Goal: Information Seeking & Learning: Learn about a topic

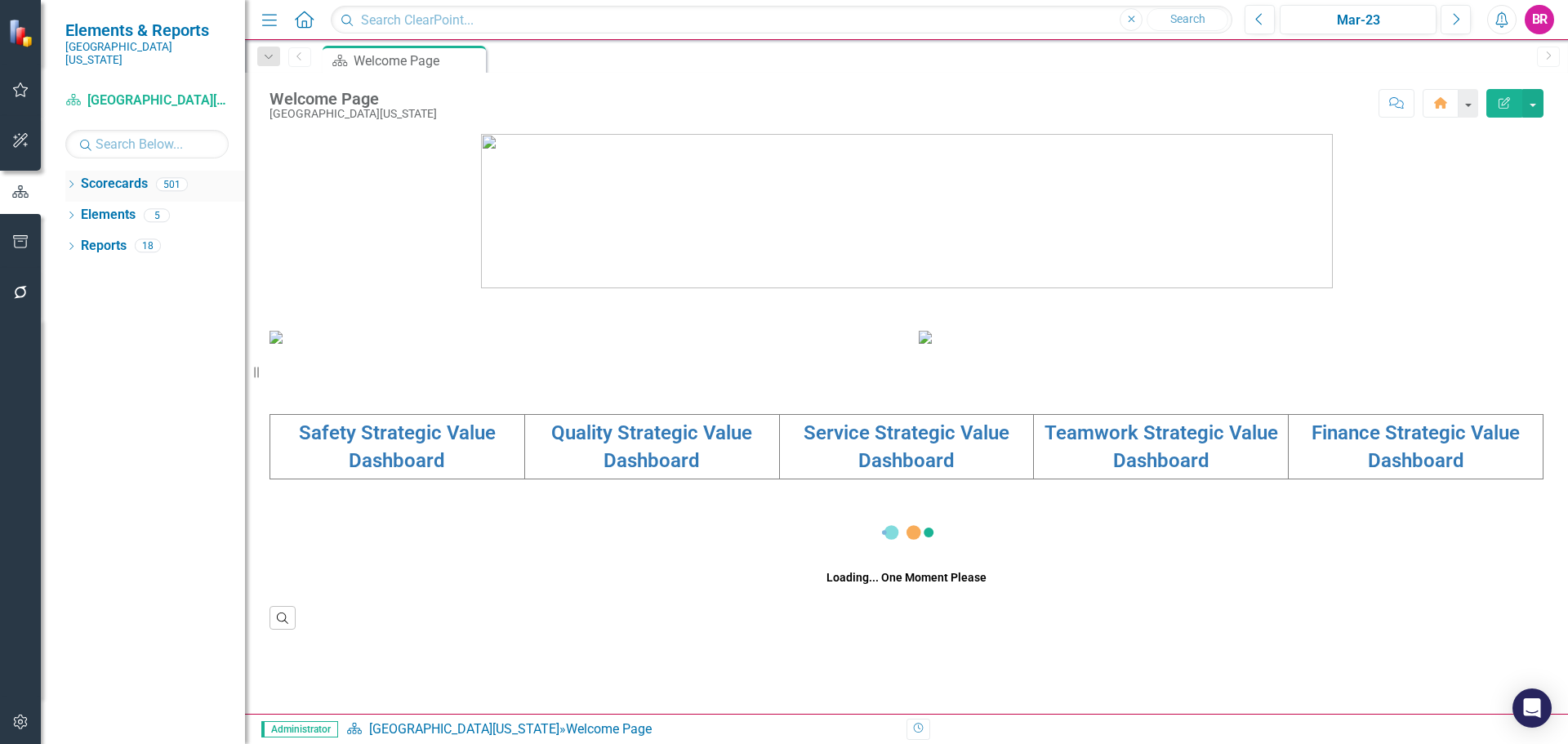
click at [69, 179] on div "Dropdown" at bounding box center [71, 186] width 11 height 14
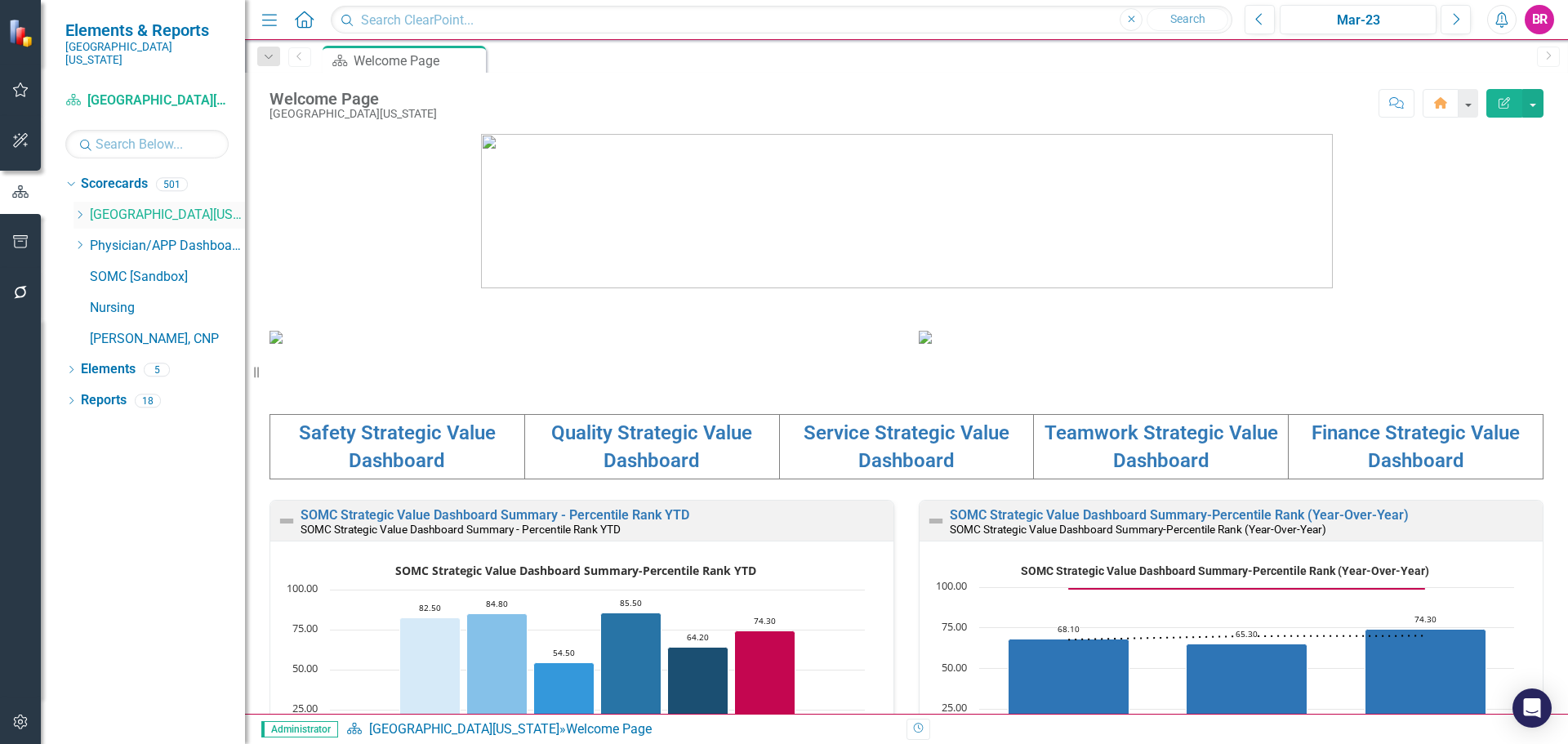
click at [82, 210] on icon "Dropdown" at bounding box center [79, 215] width 12 height 10
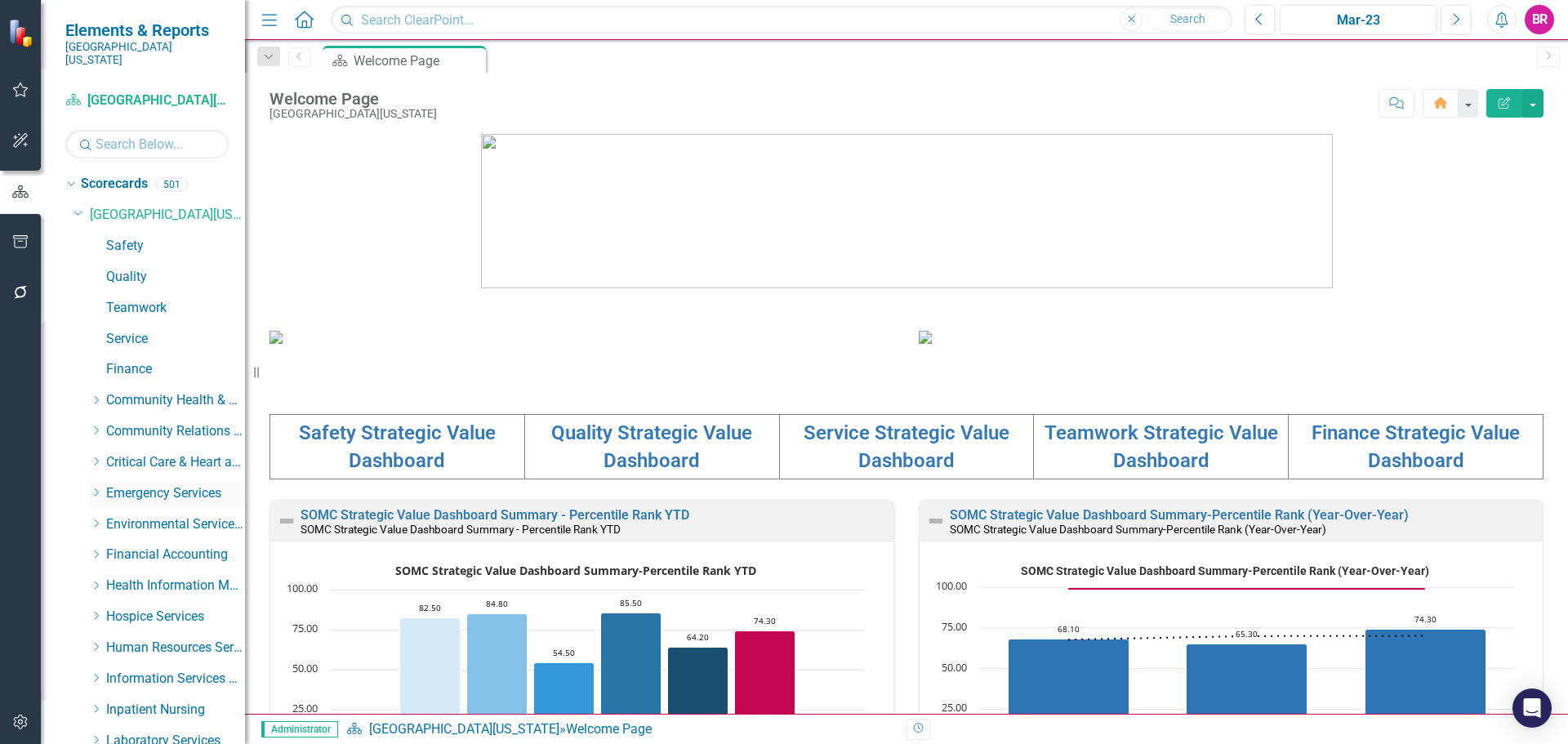
scroll to position [82, 0]
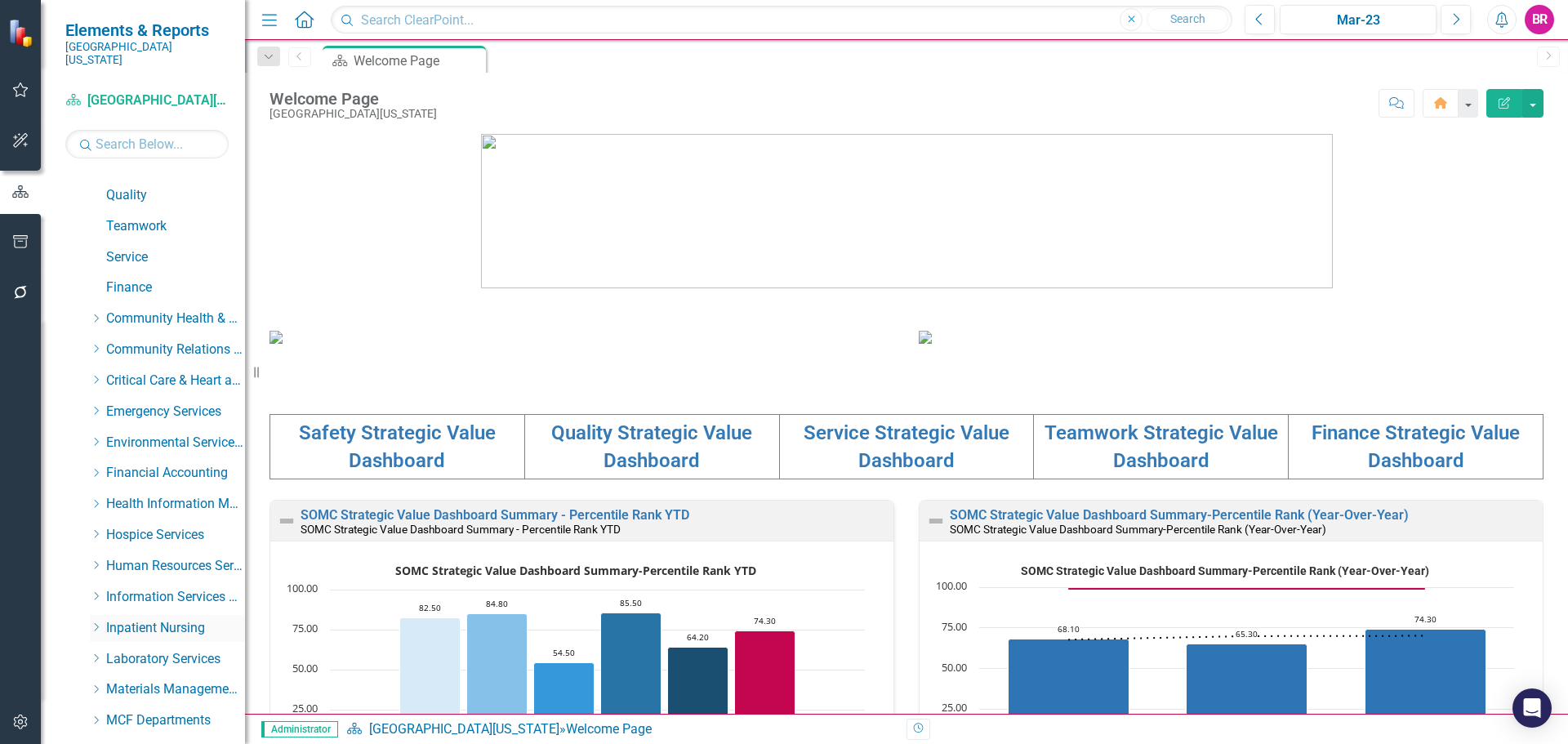
click at [96, 622] on icon "Dropdown" at bounding box center [95, 627] width 12 height 10
click at [93, 375] on icon "Dropdown" at bounding box center [95, 380] width 12 height 10
click at [136, 433] on link "Heart Care Unit" at bounding box center [183, 443] width 122 height 19
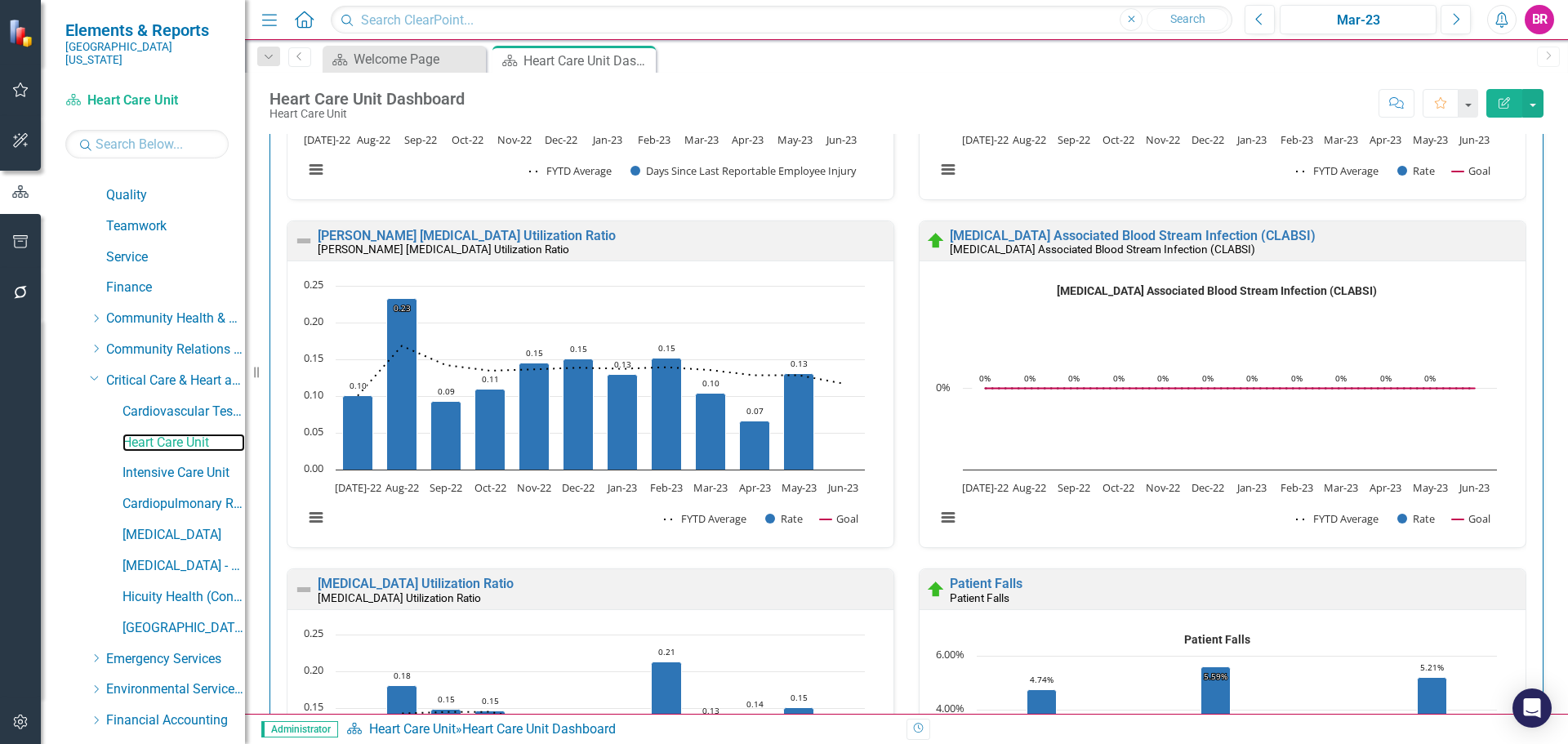
scroll to position [734, 0]
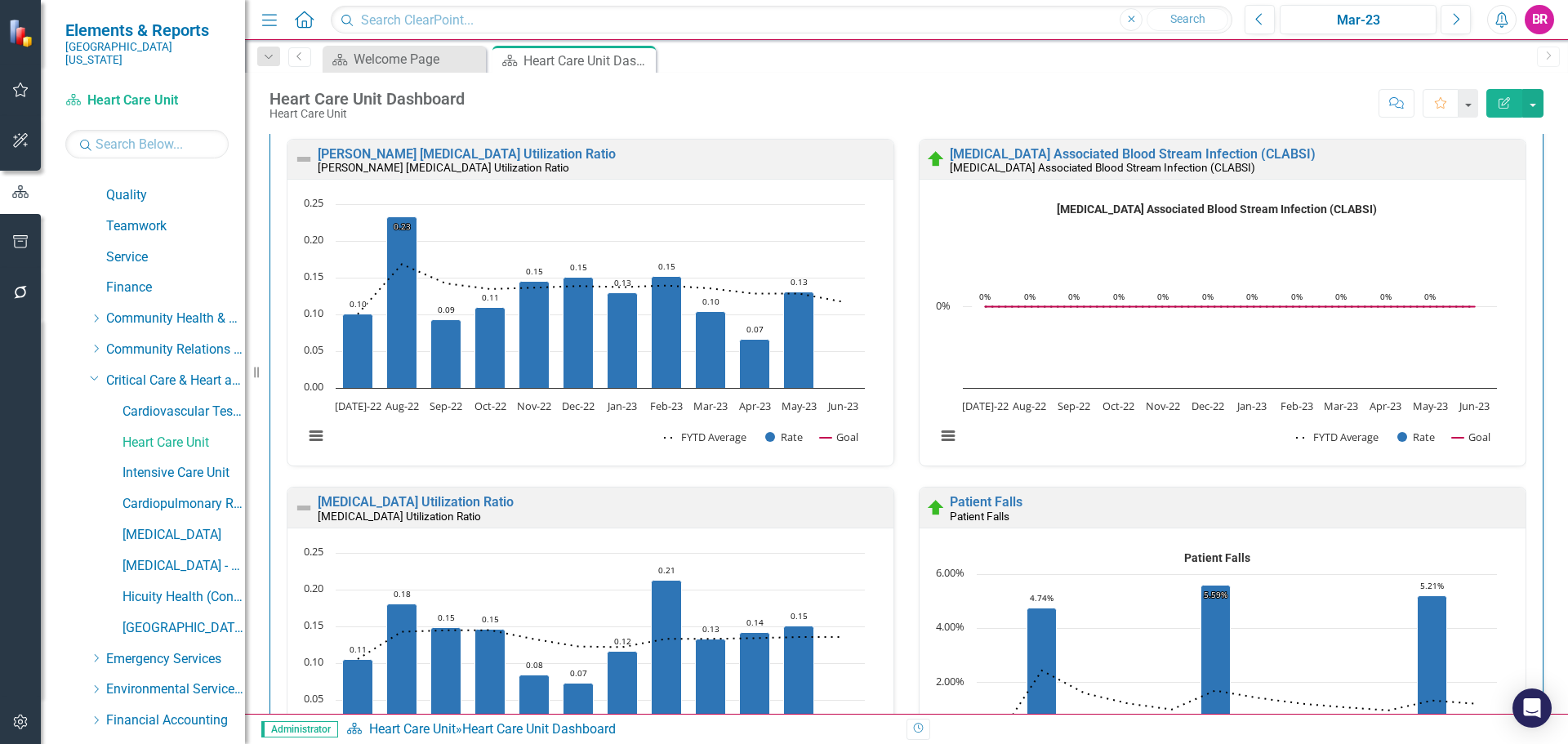
click at [1330, 35] on div "Menu Home Search Close Search Previous Mar-23 Next Alerts BR User Edit Profile …" at bounding box center [907, 20] width 1323 height 40
click at [1330, 30] on div "Mar-23" at bounding box center [1358, 20] width 145 height 20
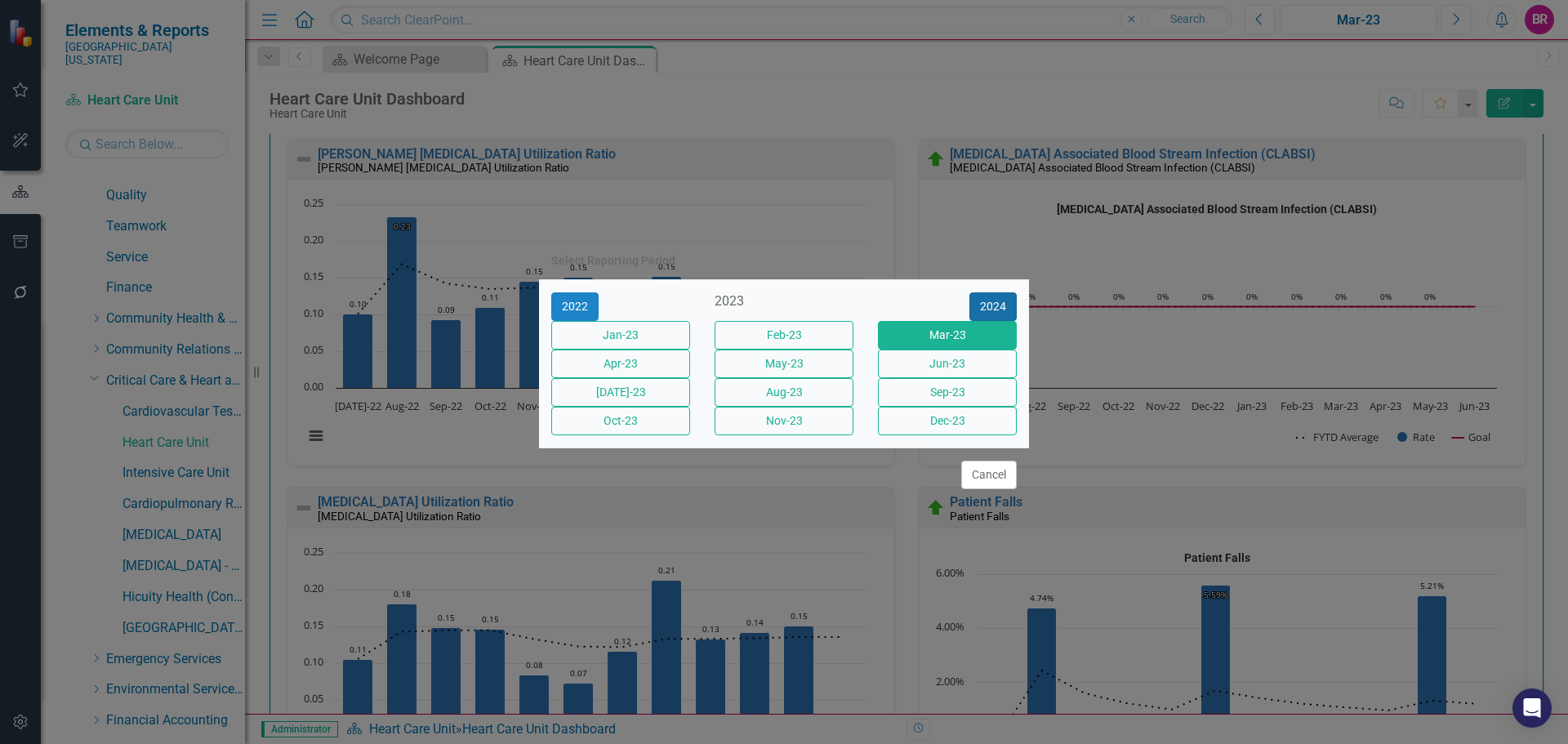
click at [1009, 294] on button "2024" at bounding box center [993, 306] width 48 height 29
click at [1009, 294] on button "2025" at bounding box center [993, 306] width 48 height 29
click at [964, 403] on button "Sept-25" at bounding box center [947, 392] width 138 height 29
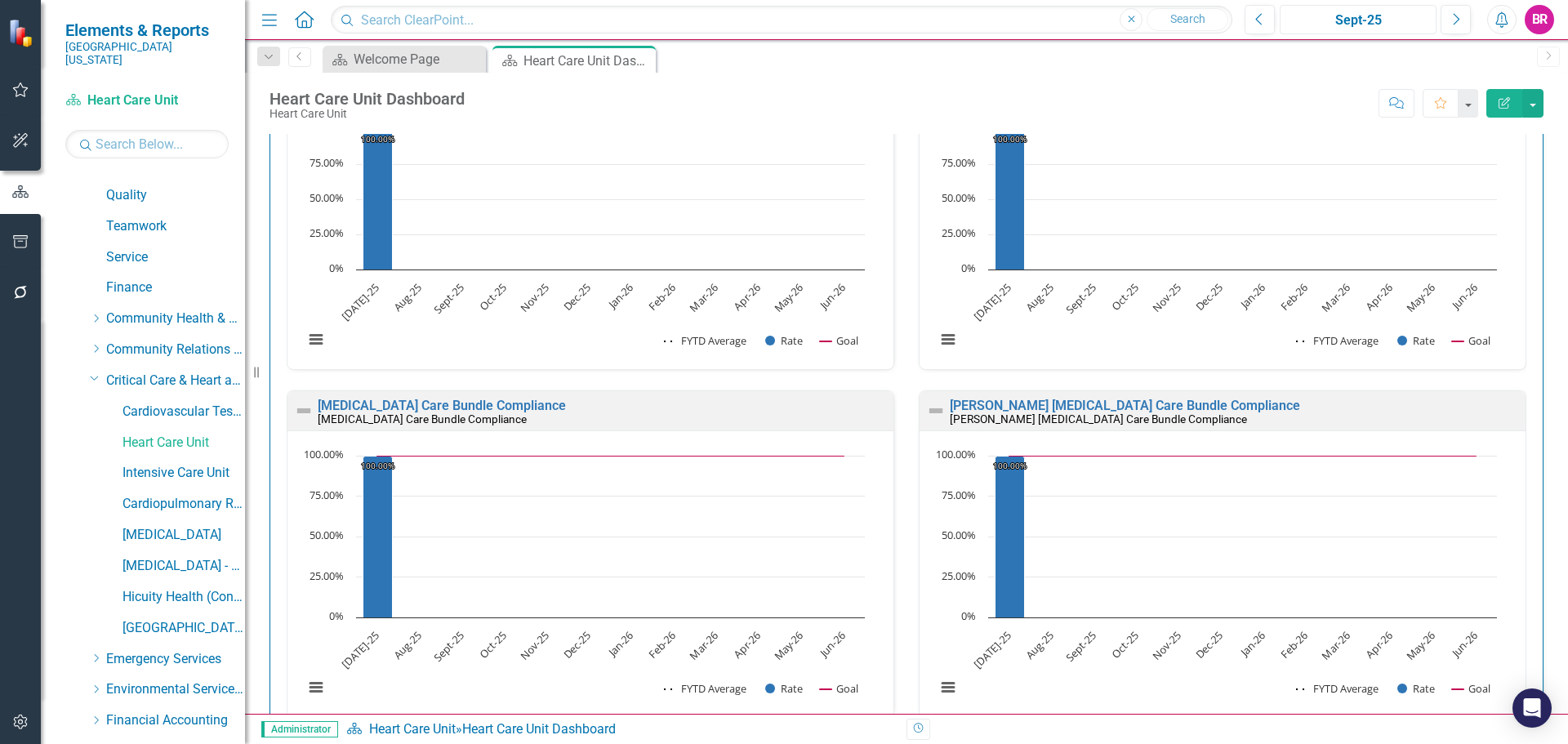
scroll to position [2776, 0]
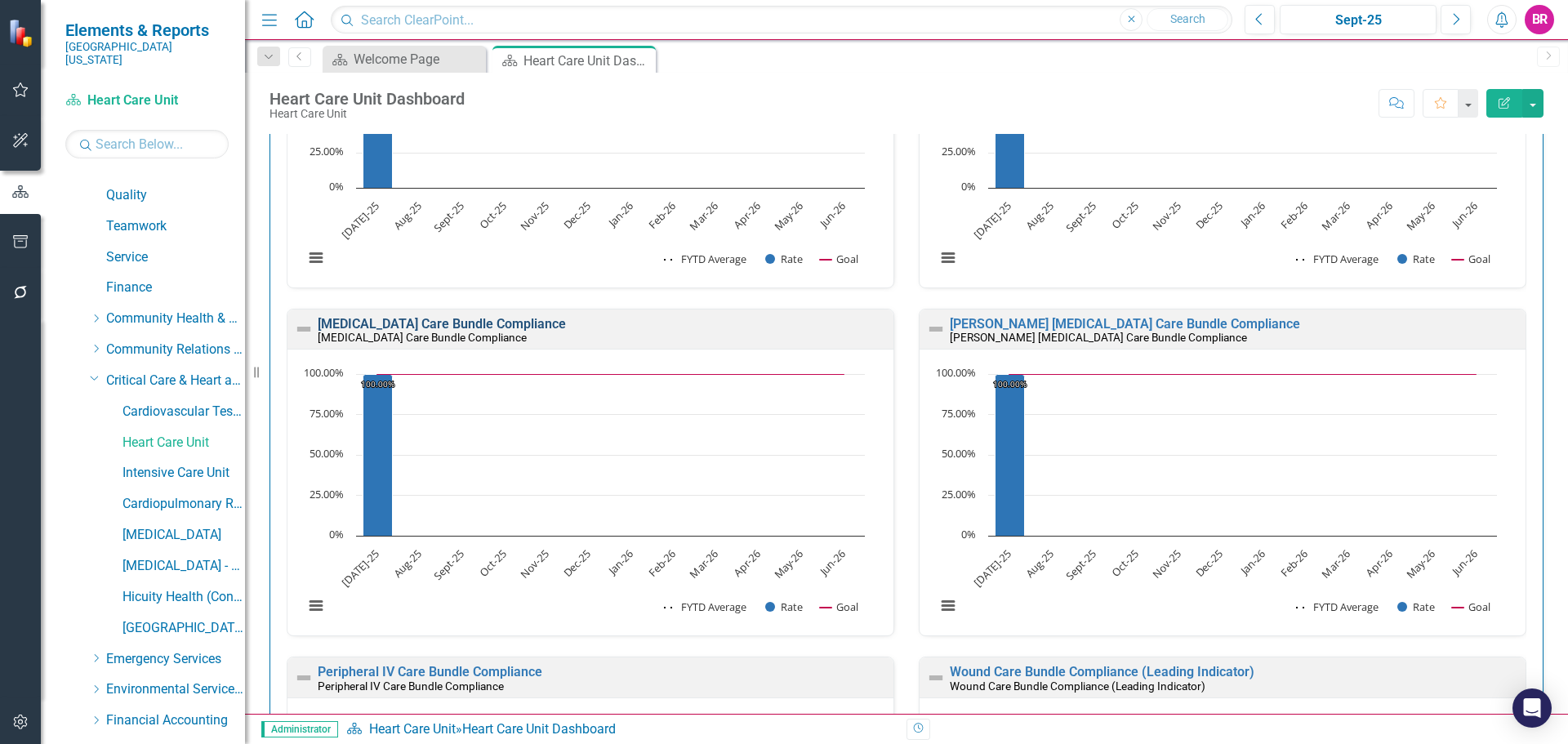
click at [469, 322] on link "[MEDICAL_DATA] Care Bundle Compliance" at bounding box center [442, 323] width 248 height 15
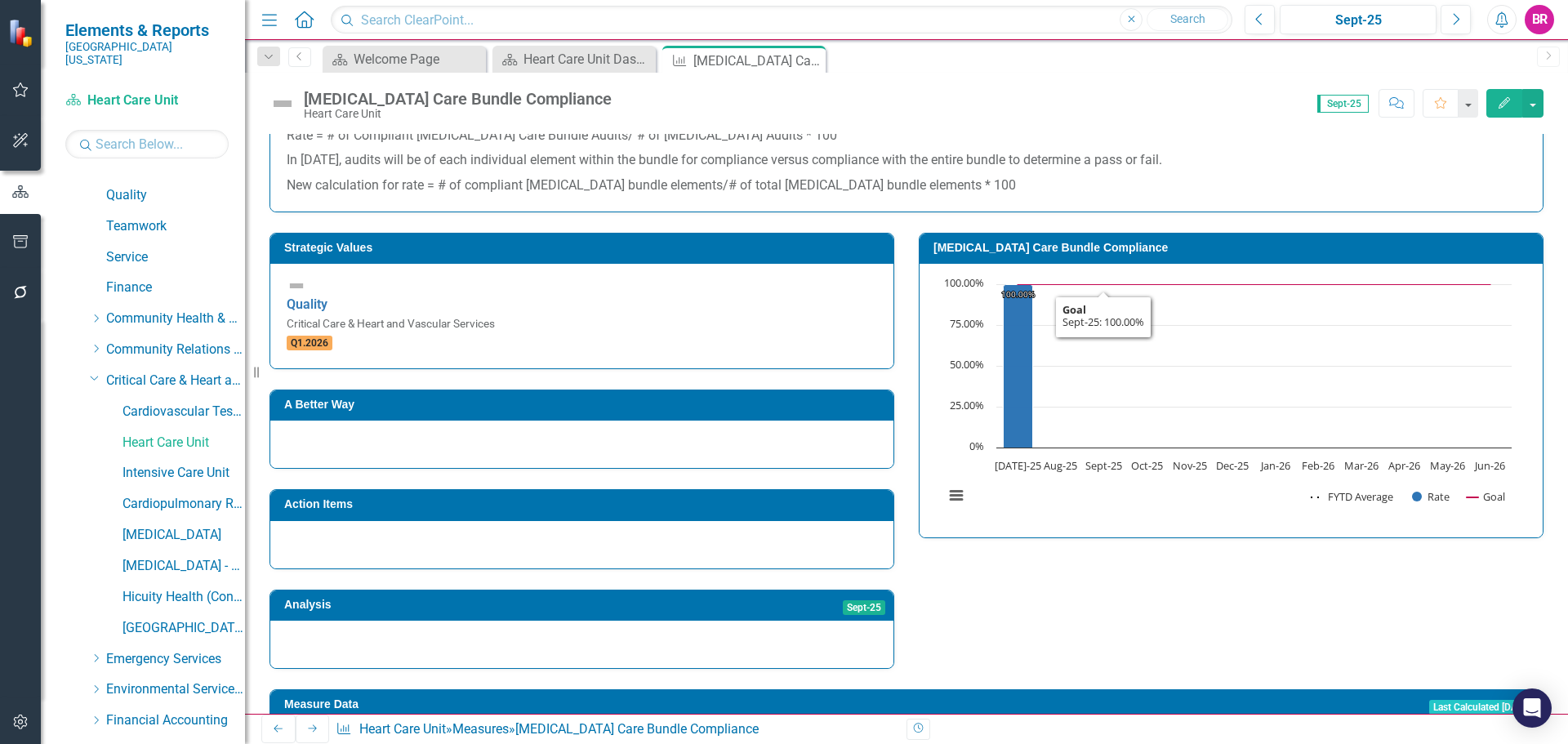
scroll to position [489, 0]
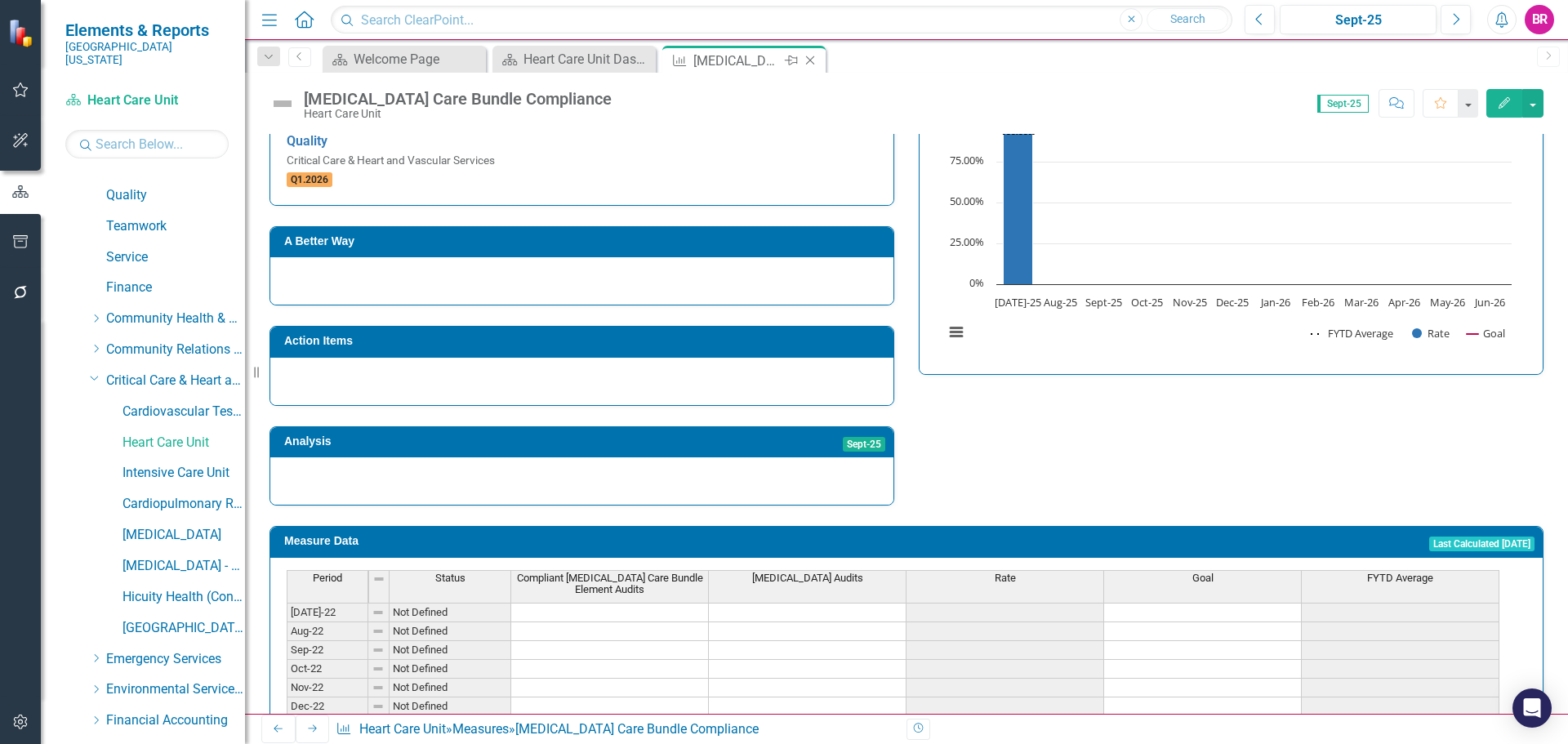
click at [810, 56] on icon "Close" at bounding box center [809, 60] width 16 height 13
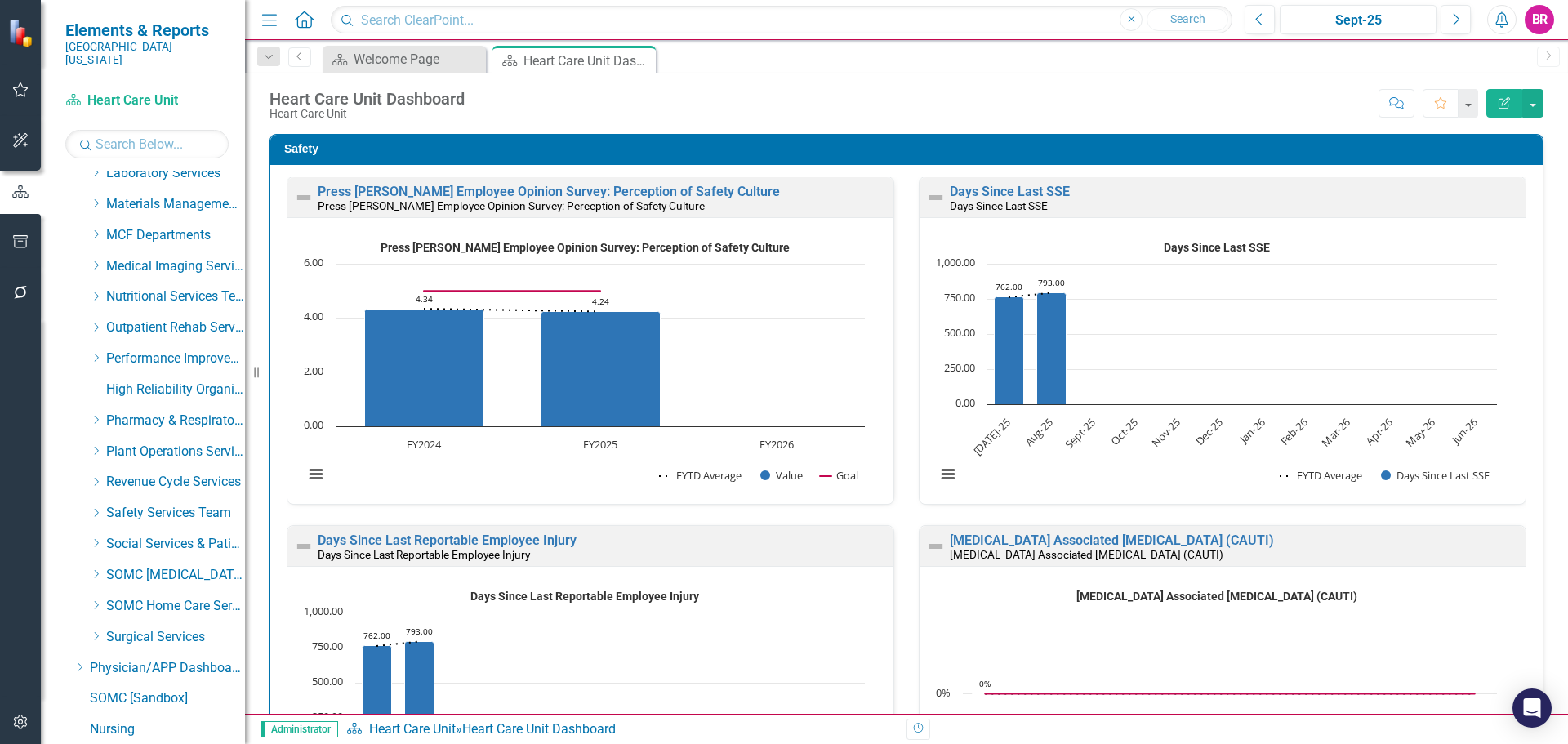
scroll to position [1144, 0]
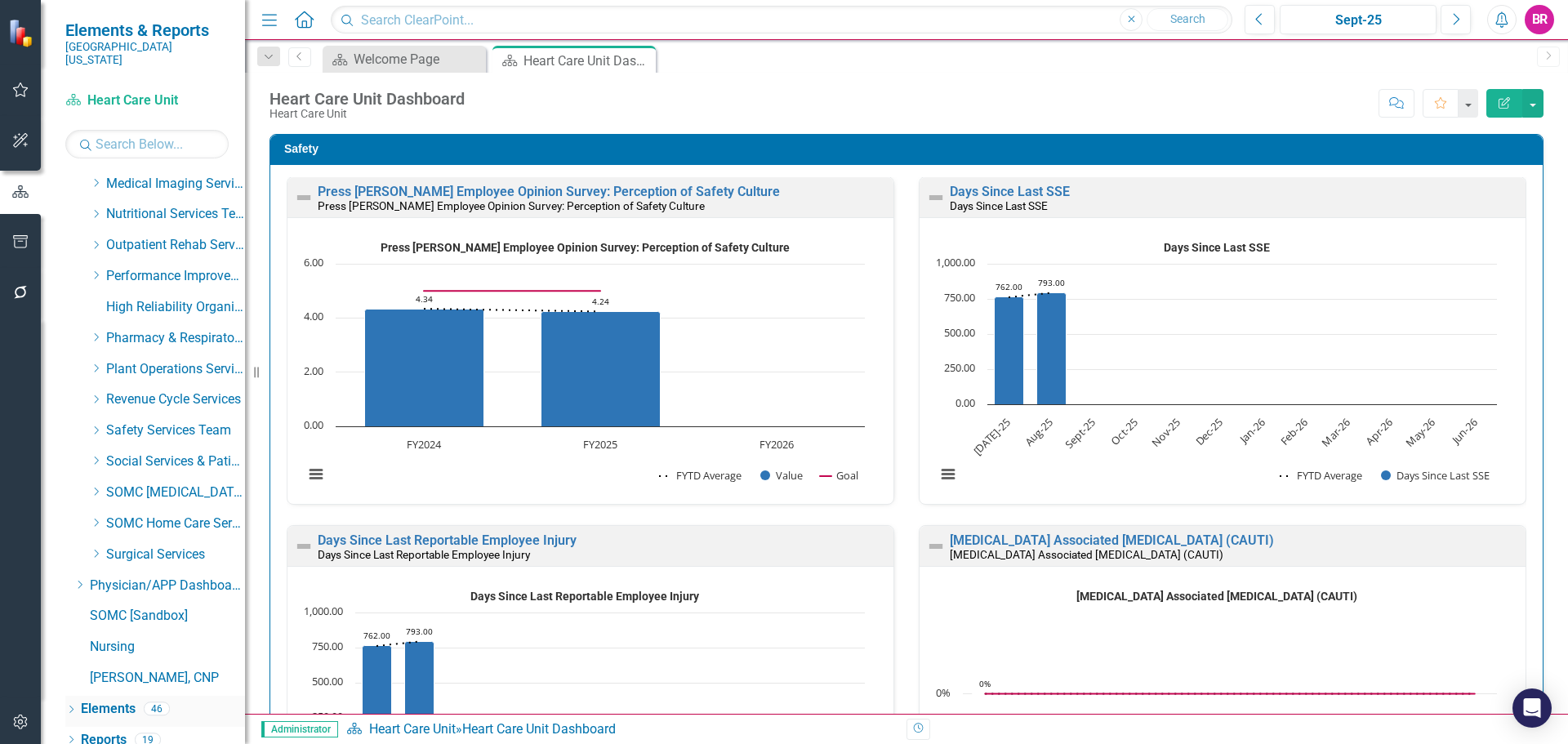
click at [99, 699] on link "Elements" at bounding box center [108, 709] width 54 height 19
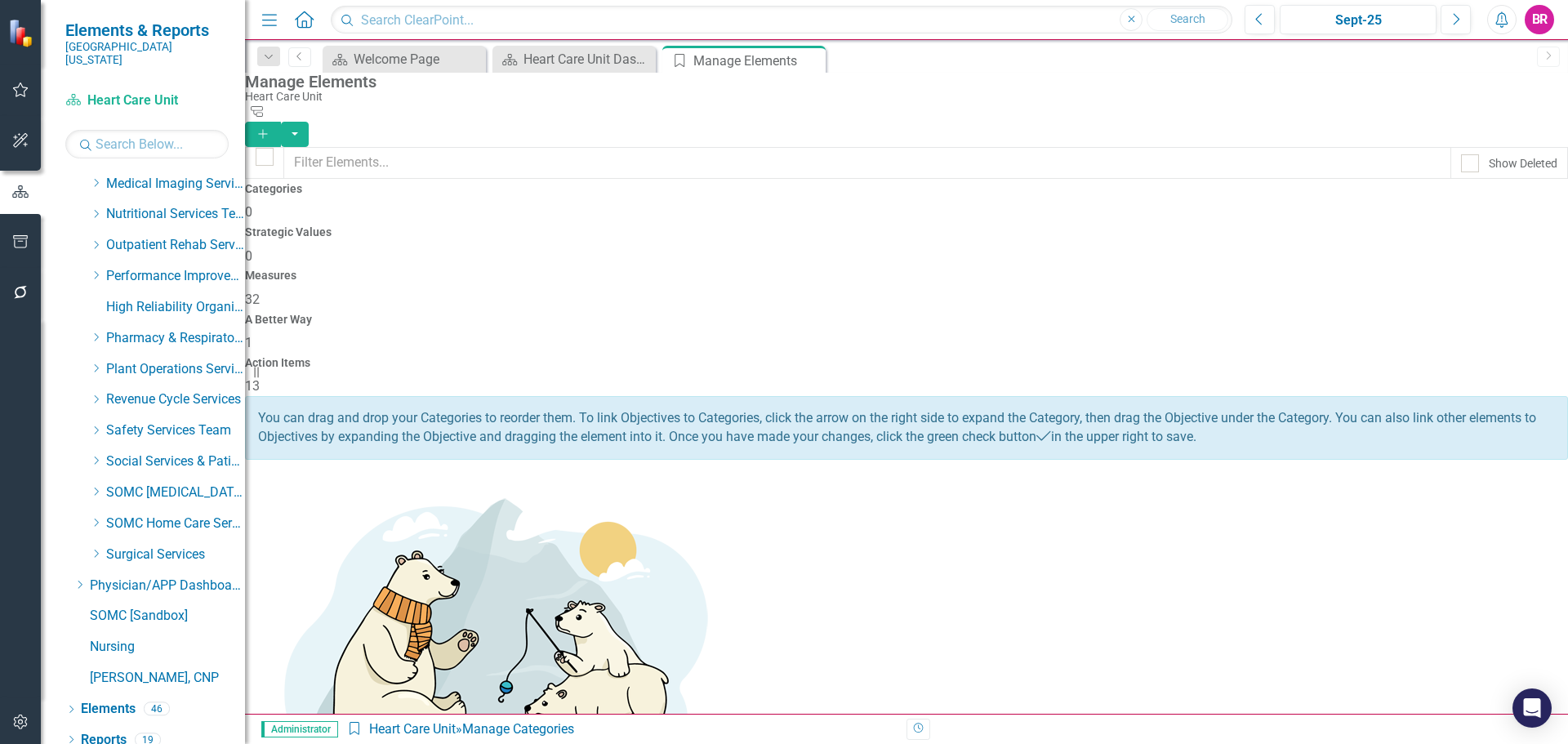
click at [899, 269] on h4 "Measures" at bounding box center [907, 275] width 1323 height 12
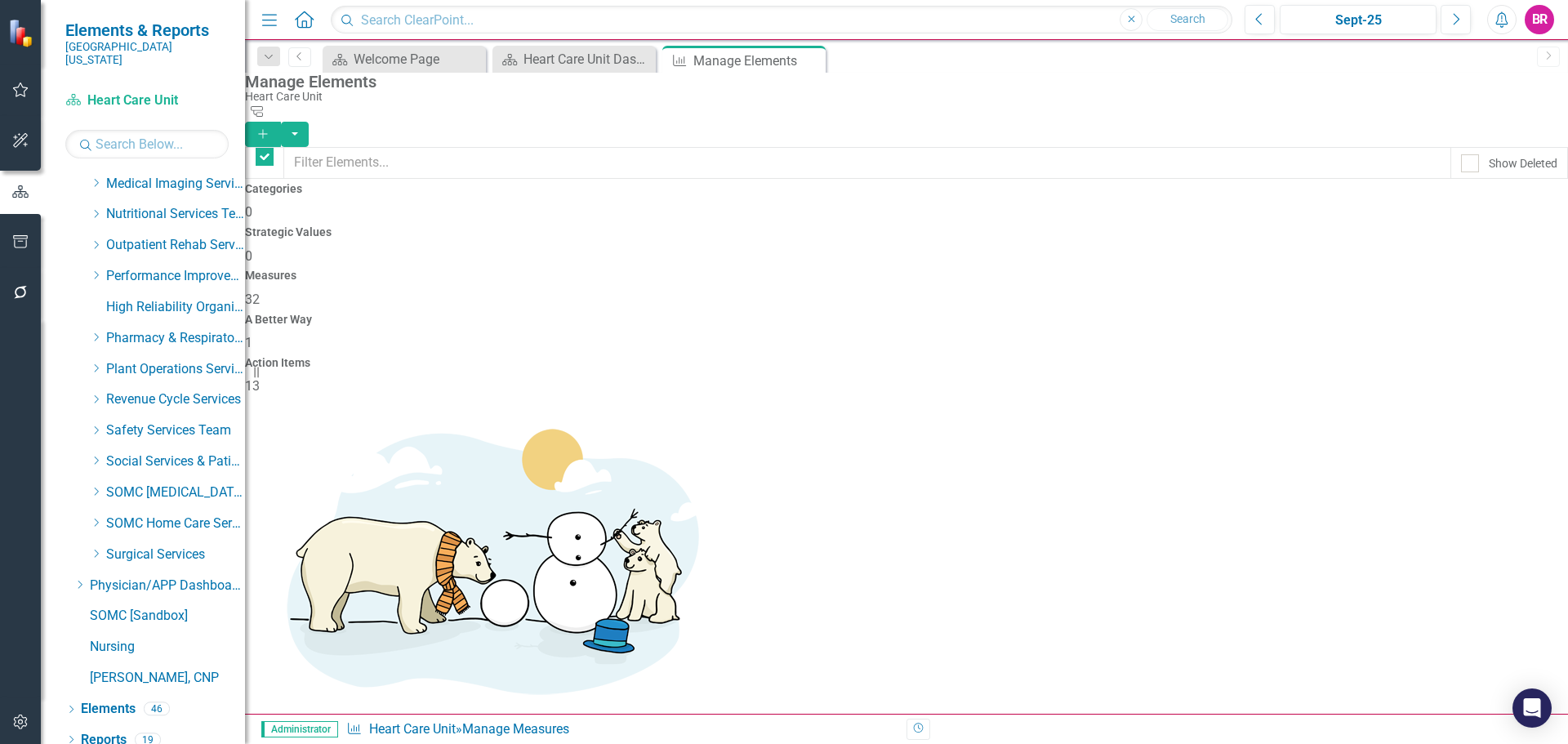
checkbox input "false"
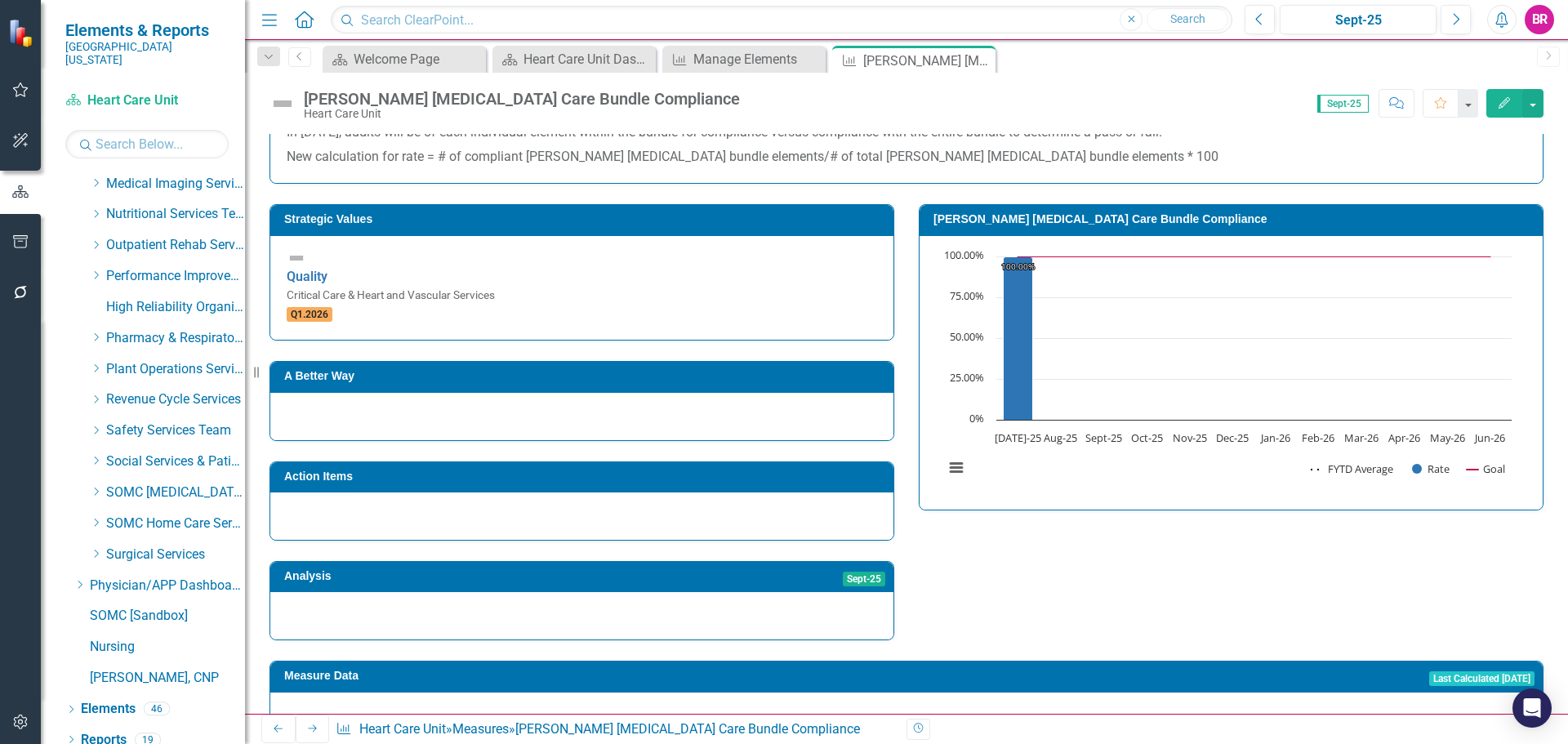
scroll to position [490, 0]
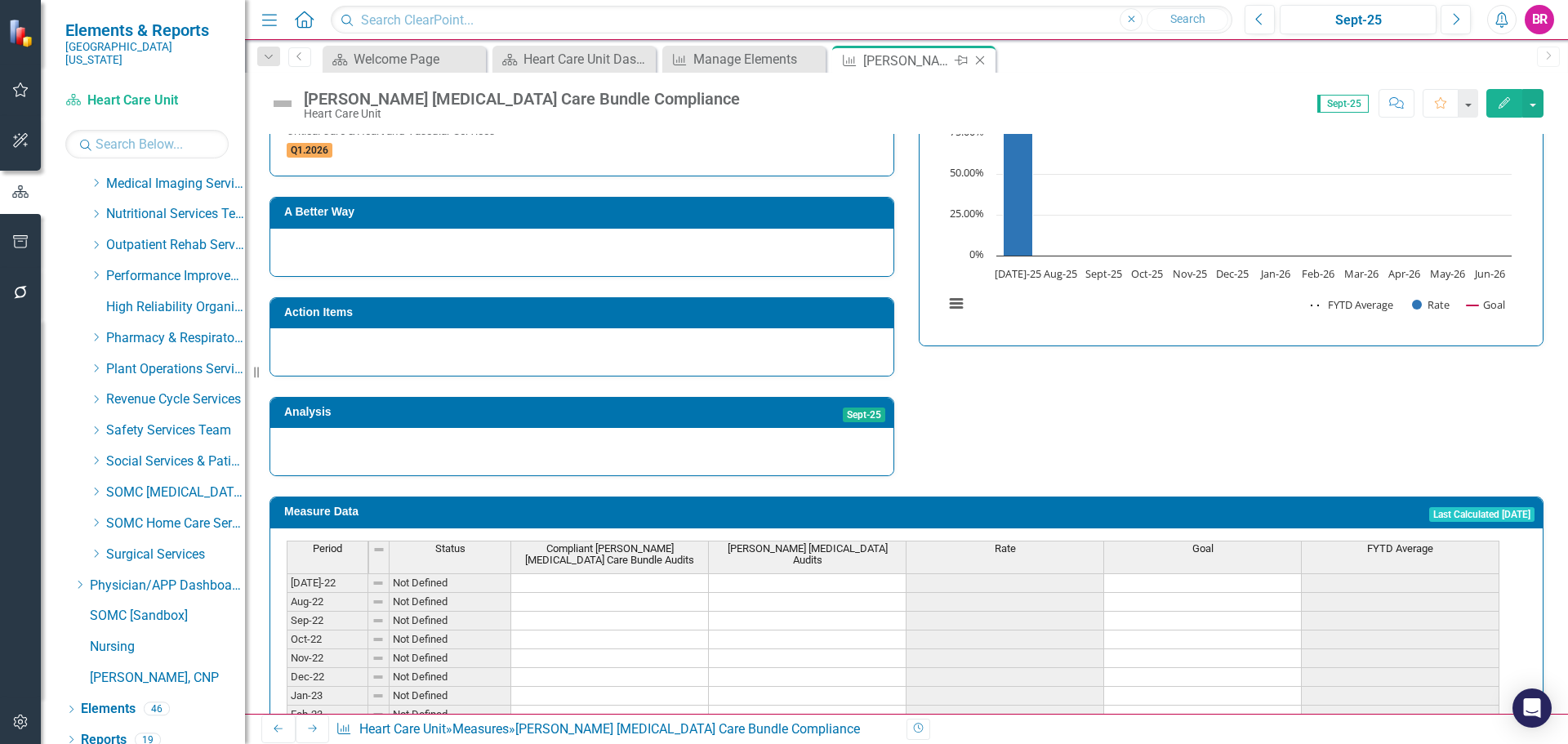
click at [977, 59] on icon "Close" at bounding box center [979, 60] width 16 height 13
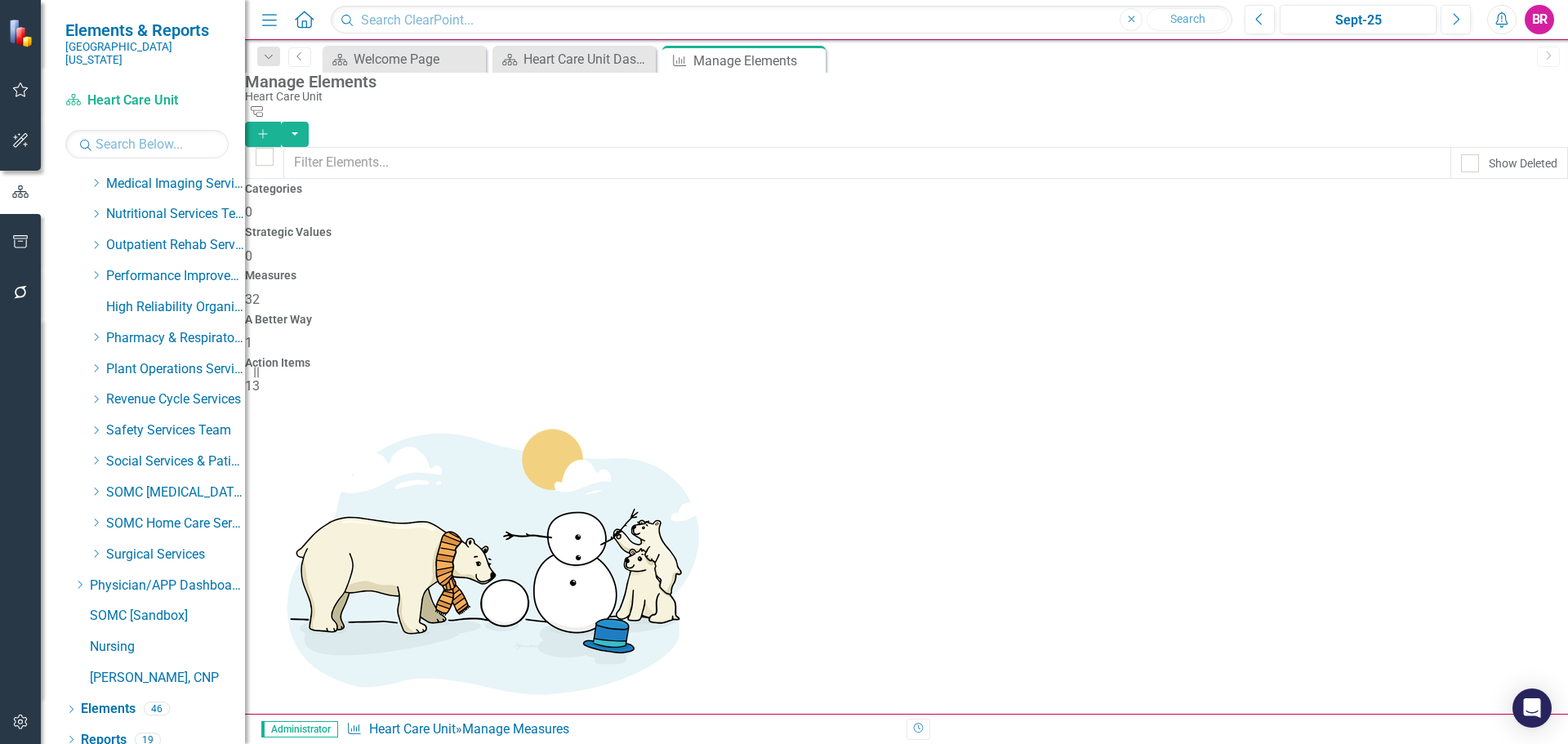
scroll to position [900, 0]
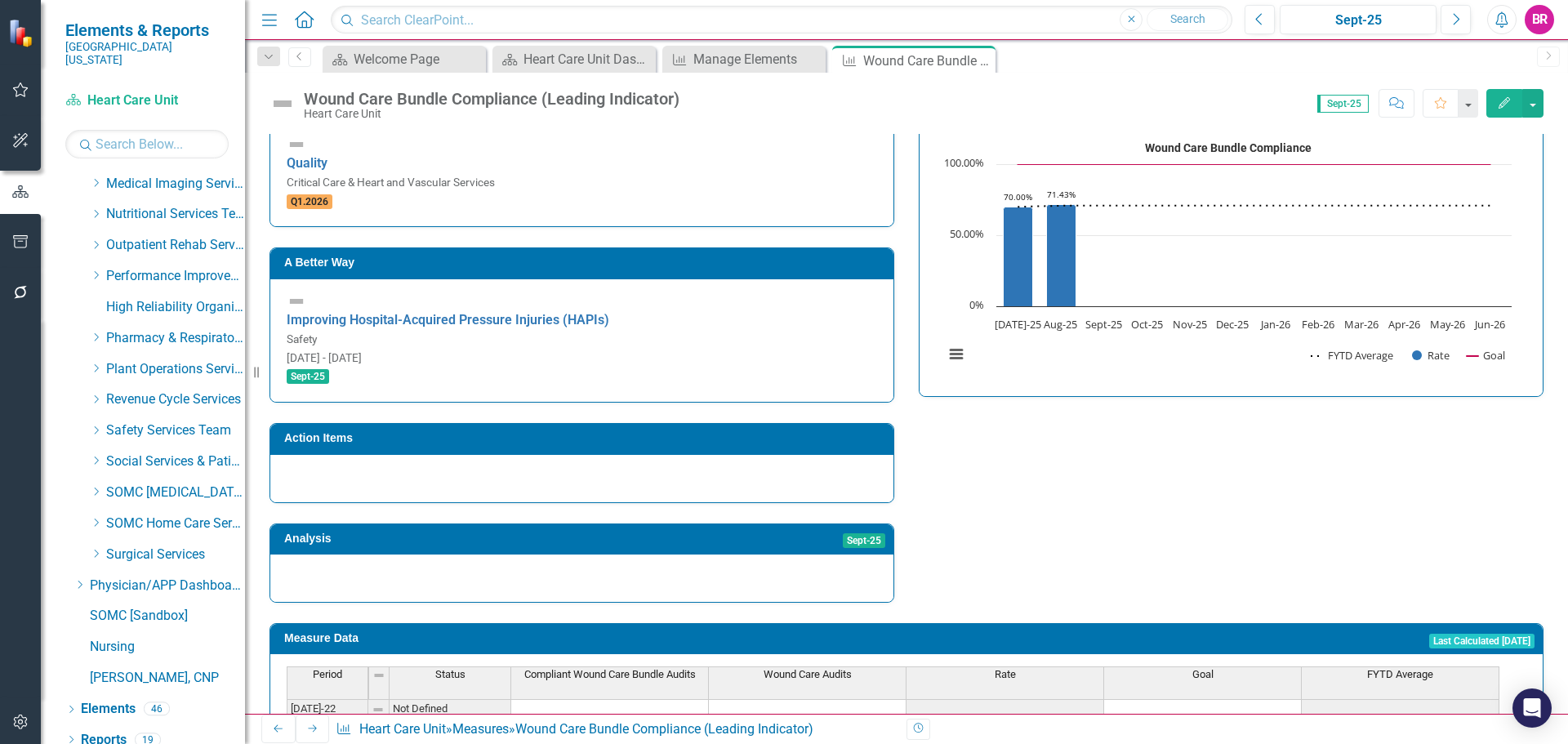
scroll to position [489, 0]
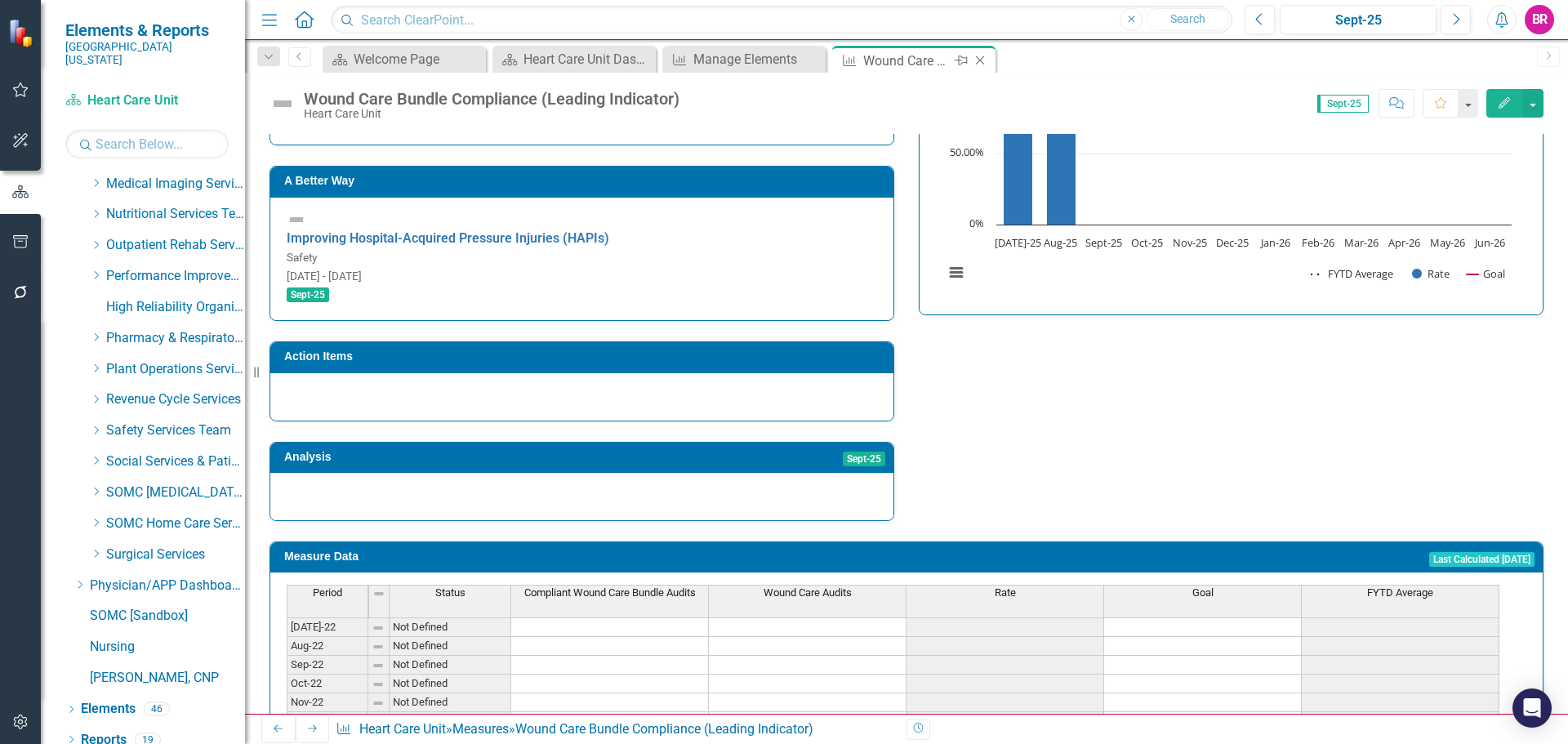
click at [983, 58] on icon at bounding box center [980, 60] width 9 height 9
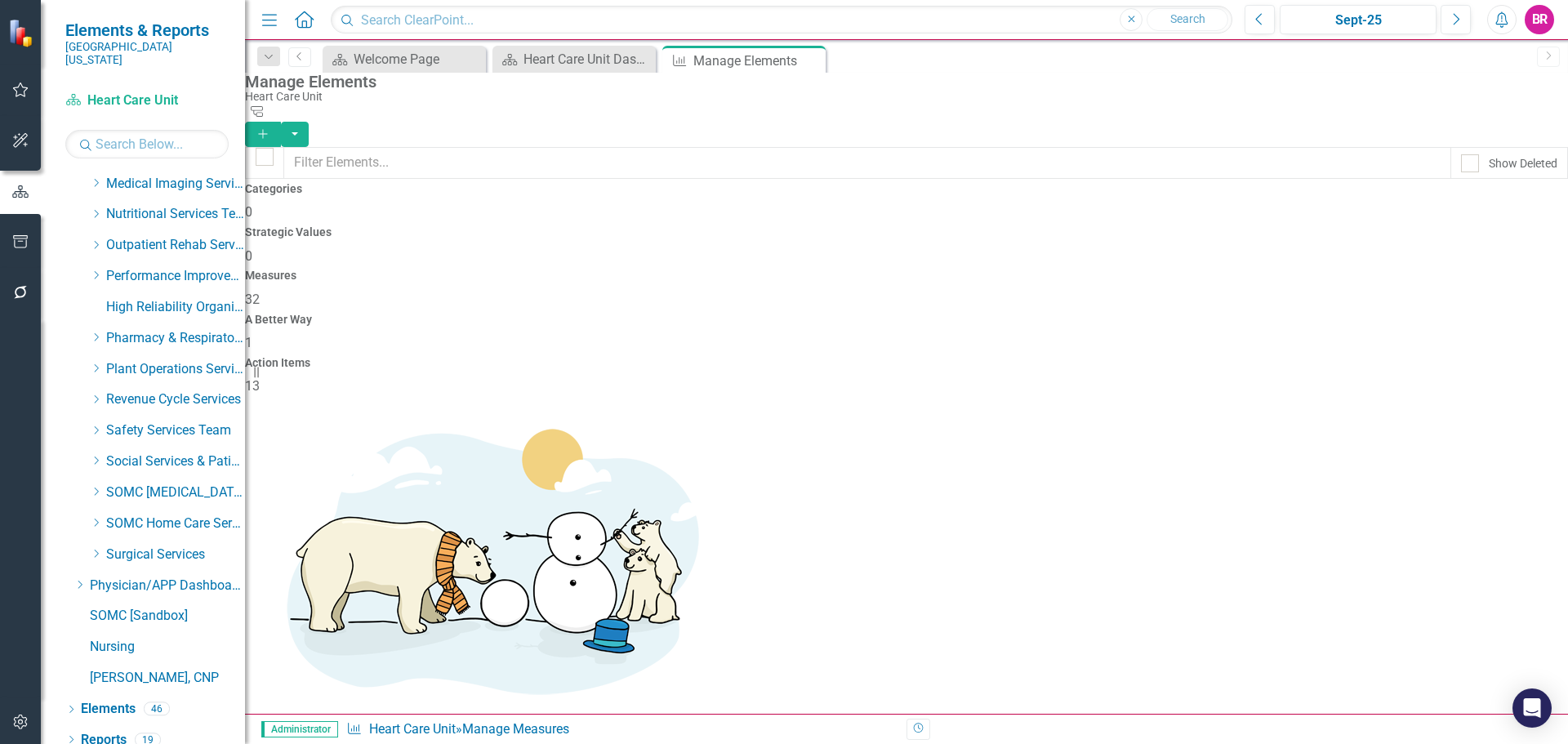
scroll to position [1062, 0]
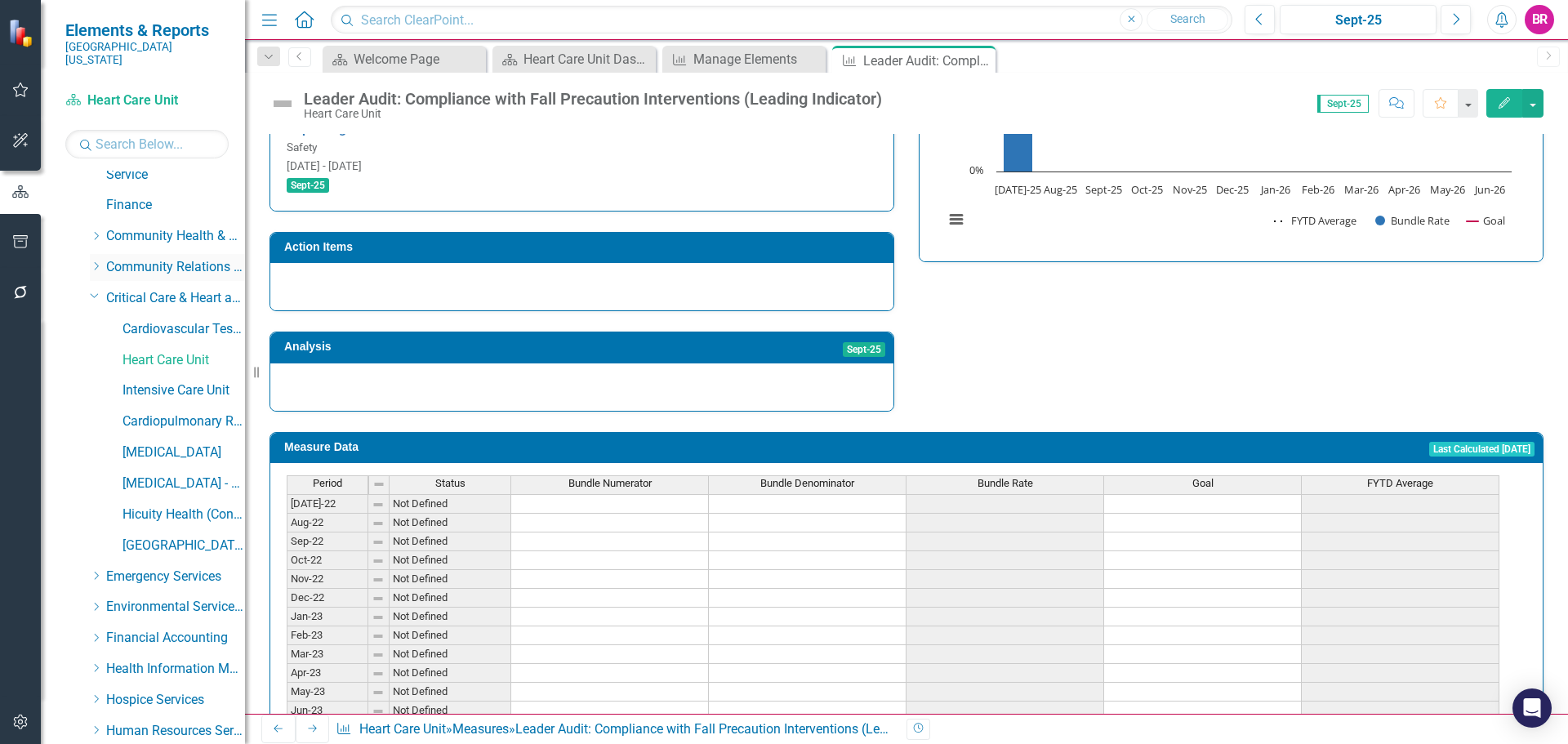
scroll to position [327, 0]
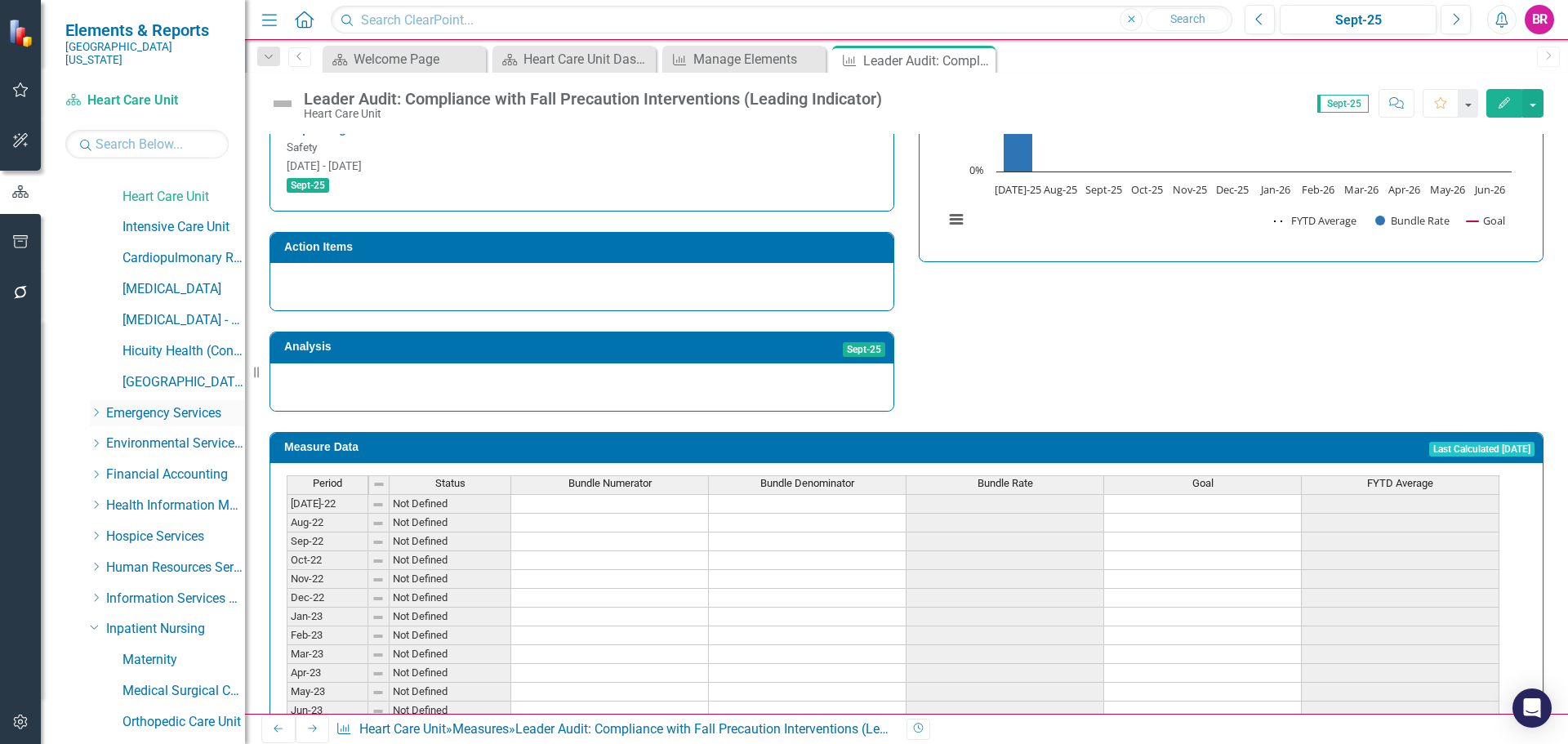
click at [96, 407] on icon "Dropdown" at bounding box center [95, 412] width 12 height 10
click at [96, 409] on icon at bounding box center [94, 411] width 9 height 4
